Goal: Task Accomplishment & Management: Manage account settings

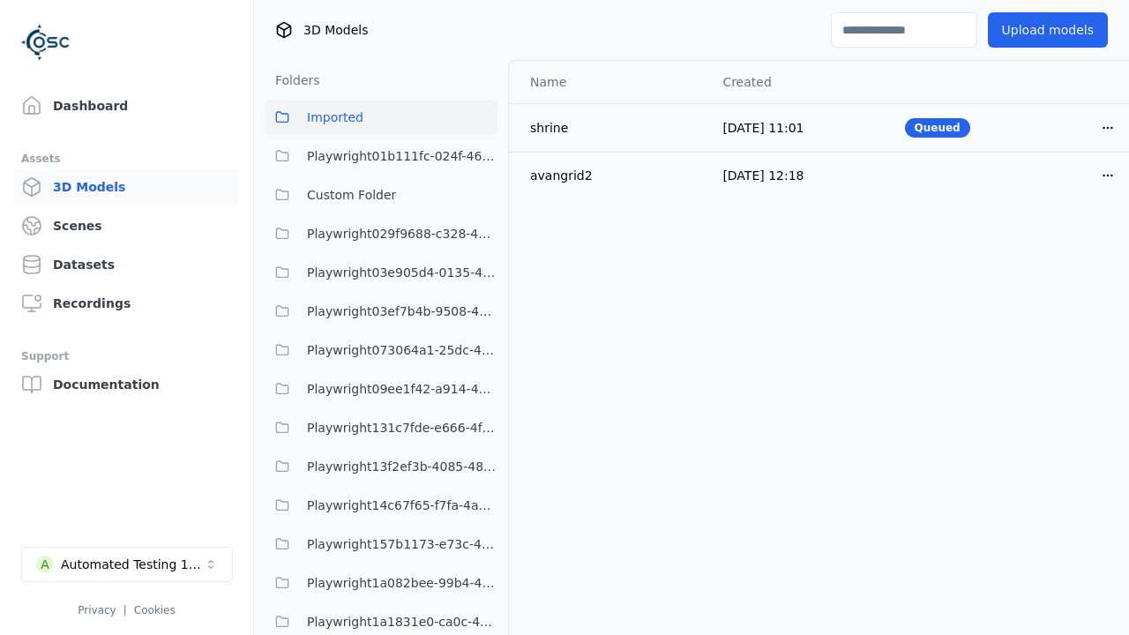
click at [1108, 127] on html "Support Dashboard Assets 3D Models Scenes Datasets Recordings Support Documenta…" at bounding box center [564, 317] width 1129 height 635
click at [1069, 224] on div "Move" at bounding box center [1069, 224] width 104 height 28
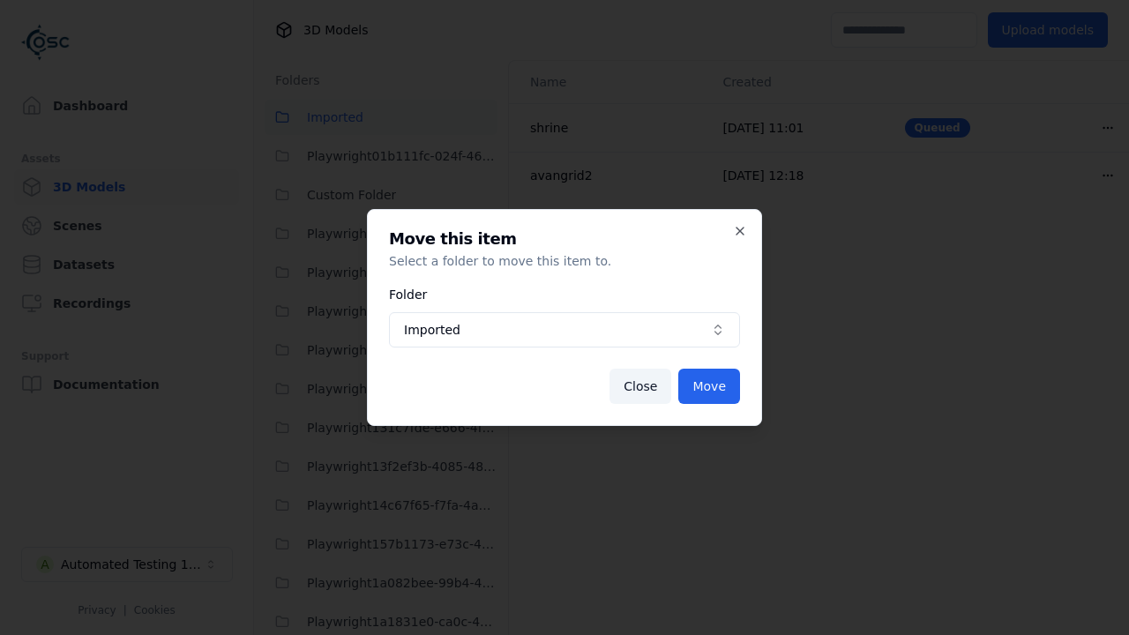
click at [565, 330] on span "Imported" at bounding box center [554, 330] width 300 height 18
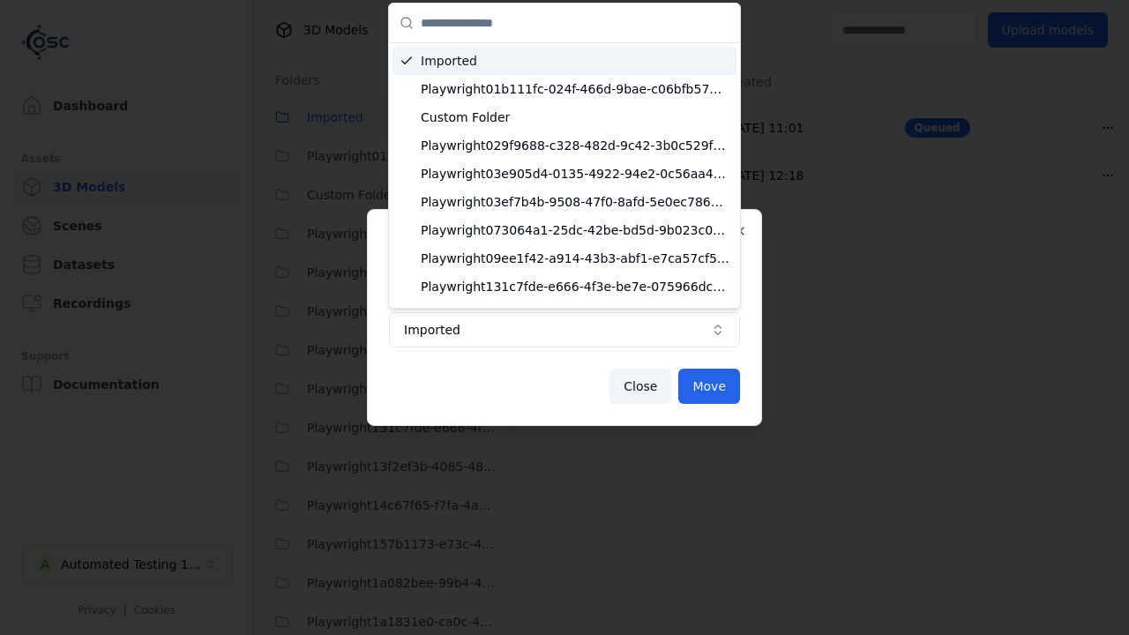
click at [575, 117] on span "Custom Folder" at bounding box center [575, 118] width 309 height 18
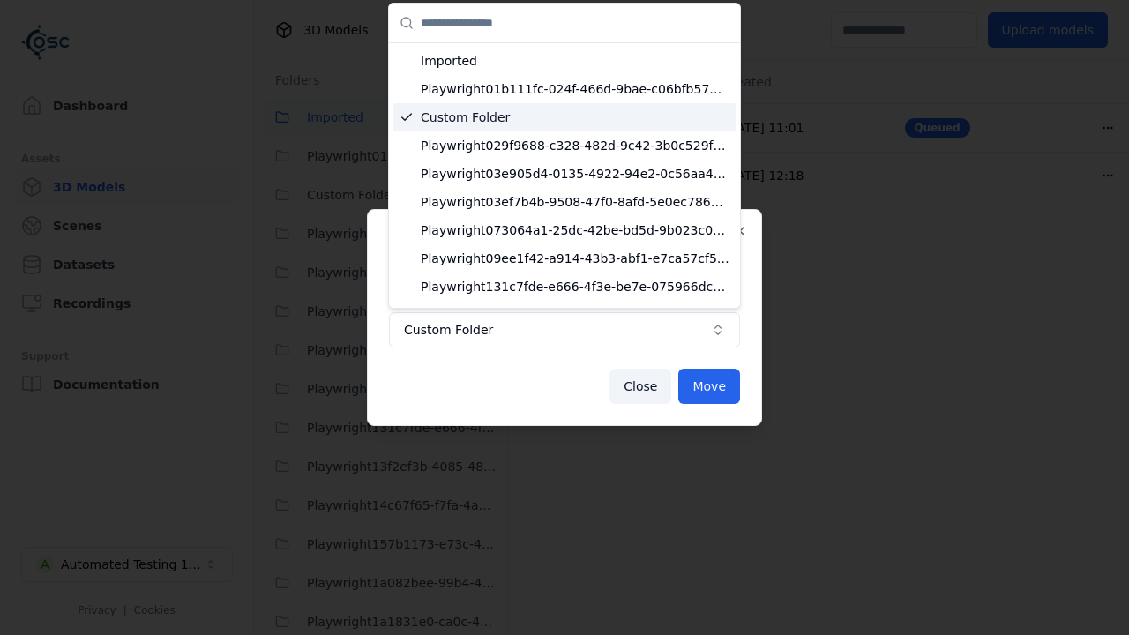
click at [709, 386] on button "Move" at bounding box center [709, 386] width 62 height 35
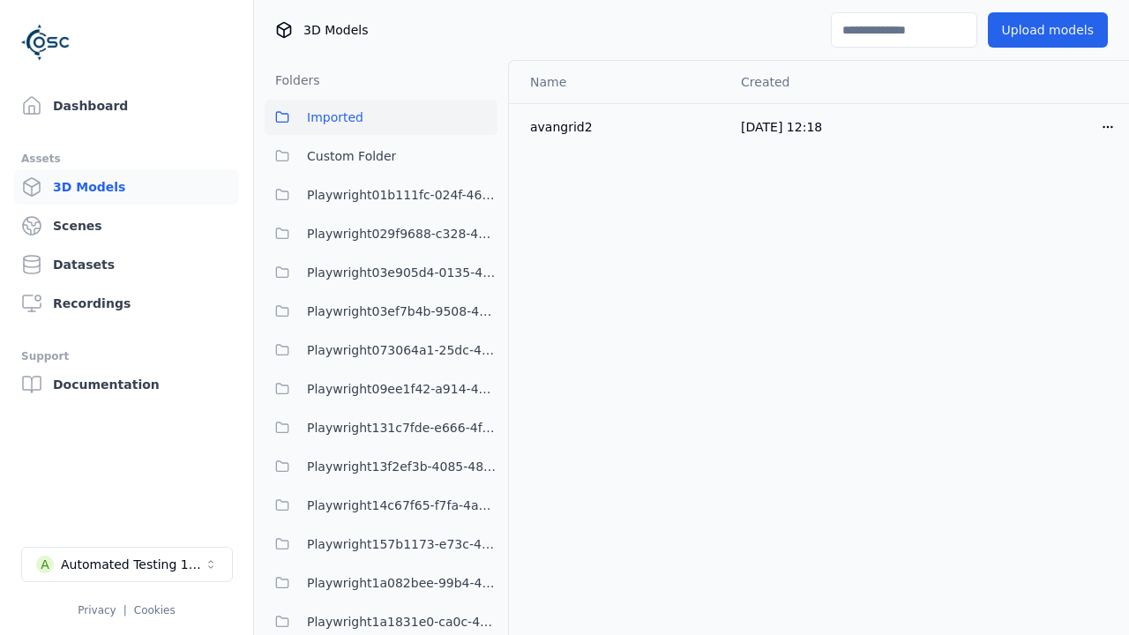
click at [381, 156] on span "Custom Folder" at bounding box center [351, 156] width 89 height 21
click at [1108, 127] on html "Support Dashboard Assets 3D Models Scenes Datasets Recordings Support Documenta…" at bounding box center [564, 317] width 1129 height 635
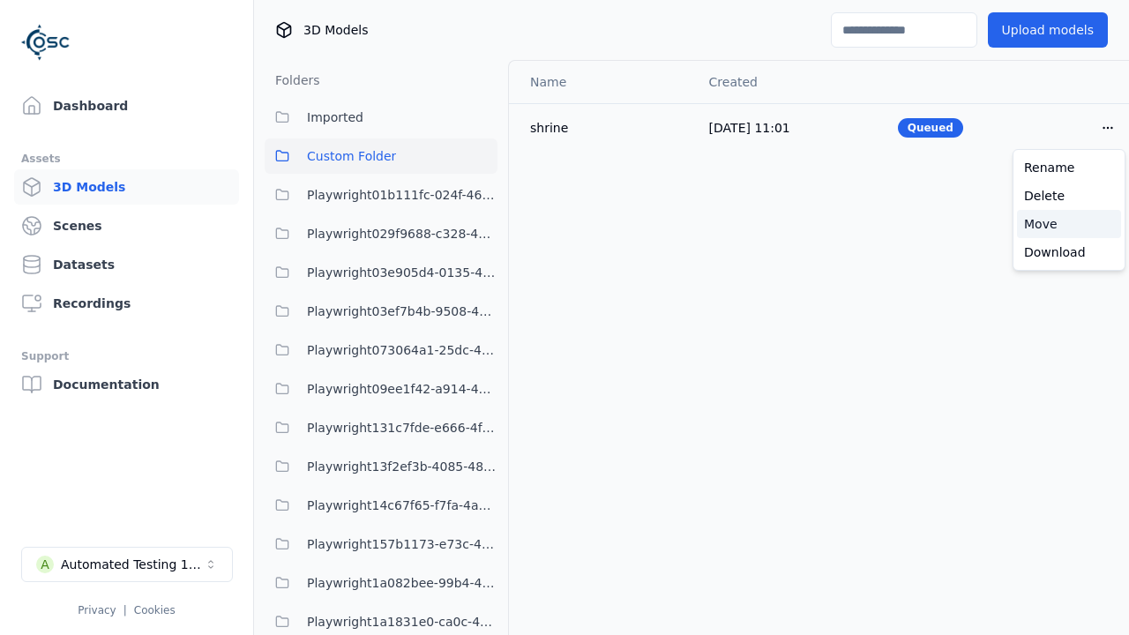
click at [1069, 224] on div "Move" at bounding box center [1069, 224] width 104 height 28
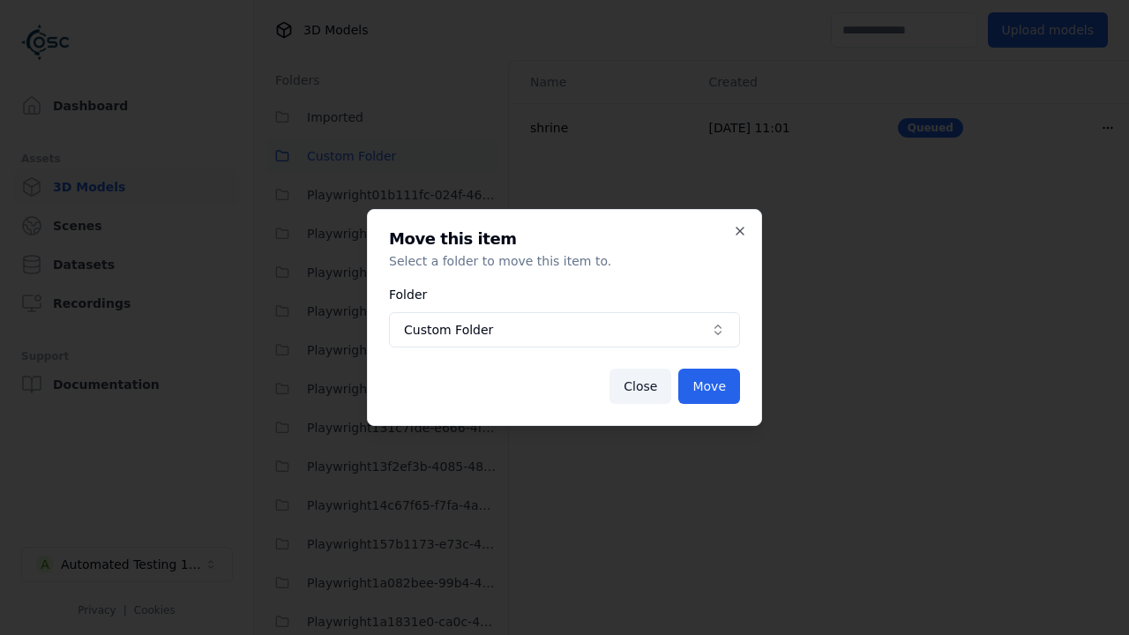
click at [565, 330] on span "Custom Folder" at bounding box center [554, 330] width 300 height 18
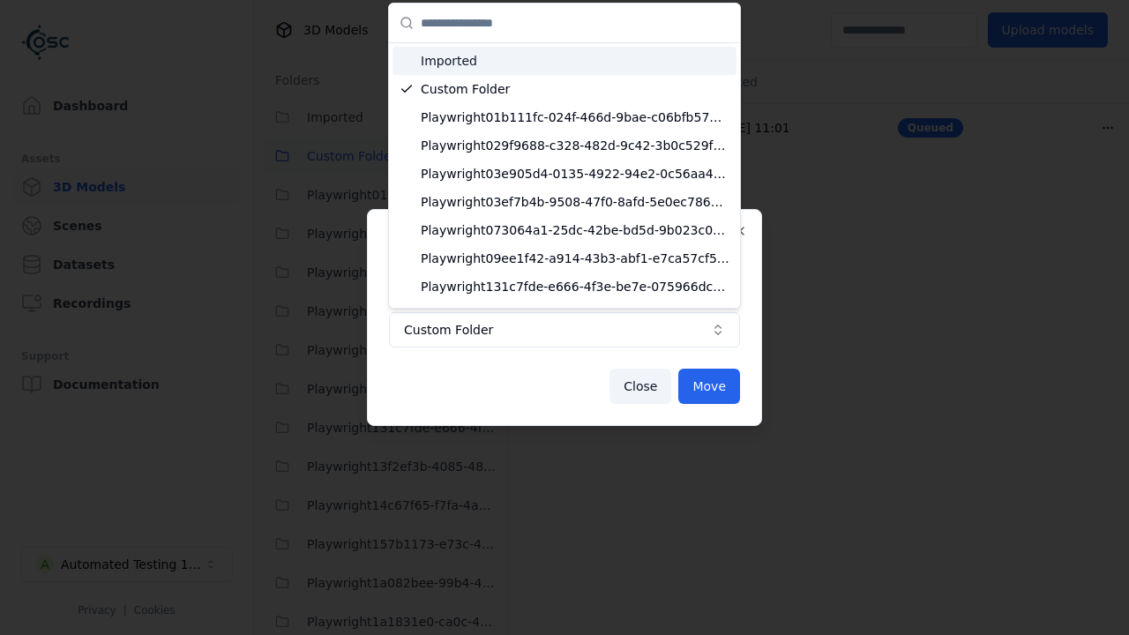
click at [565, 61] on span "Imported" at bounding box center [575, 61] width 309 height 18
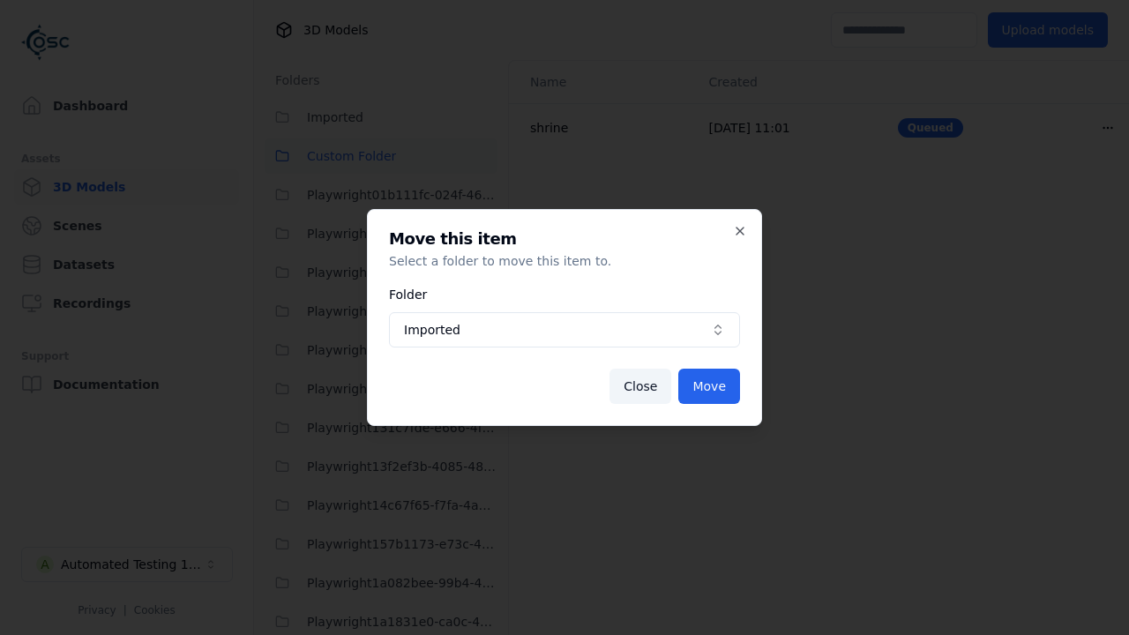
click at [709, 386] on button "Move" at bounding box center [709, 386] width 62 height 35
